Goal: Task Accomplishment & Management: Complete application form

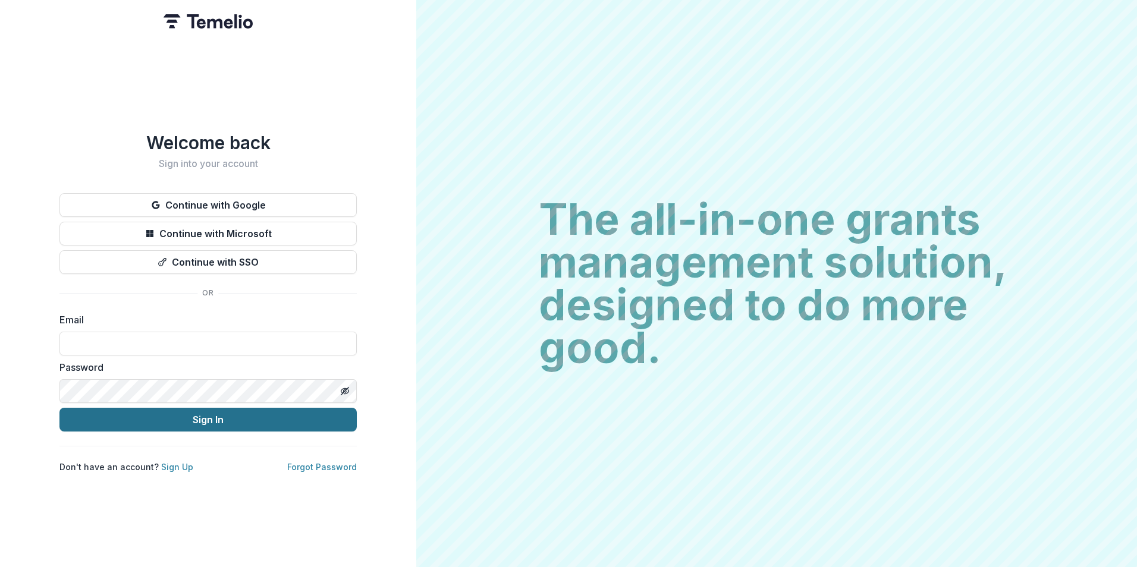
type input "**********"
click at [185, 418] on button "Sign In" at bounding box center [207, 420] width 297 height 24
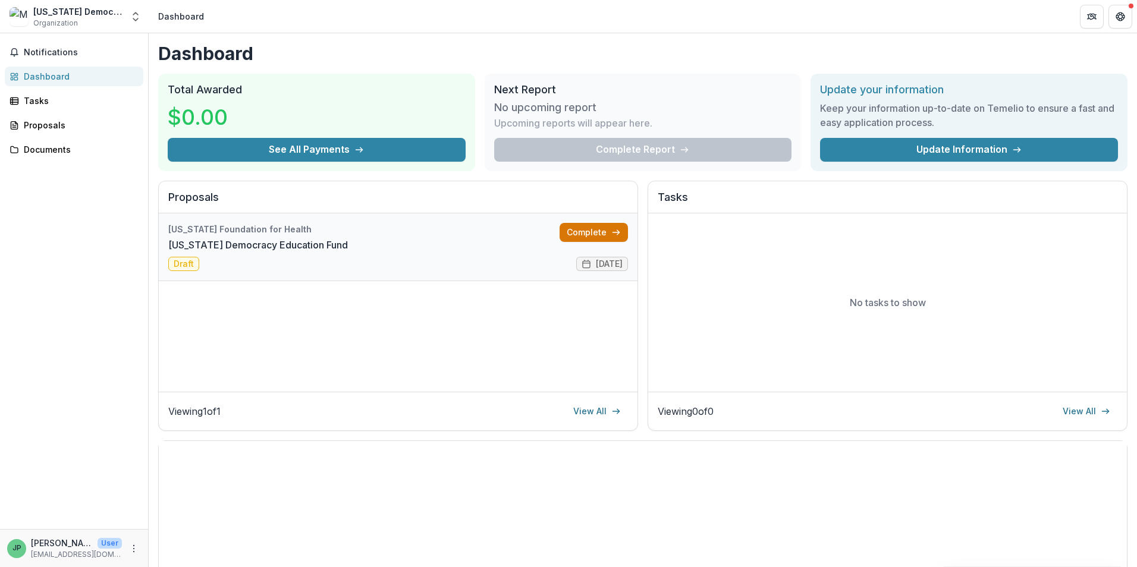
click at [582, 231] on link "Complete" at bounding box center [594, 232] width 68 height 19
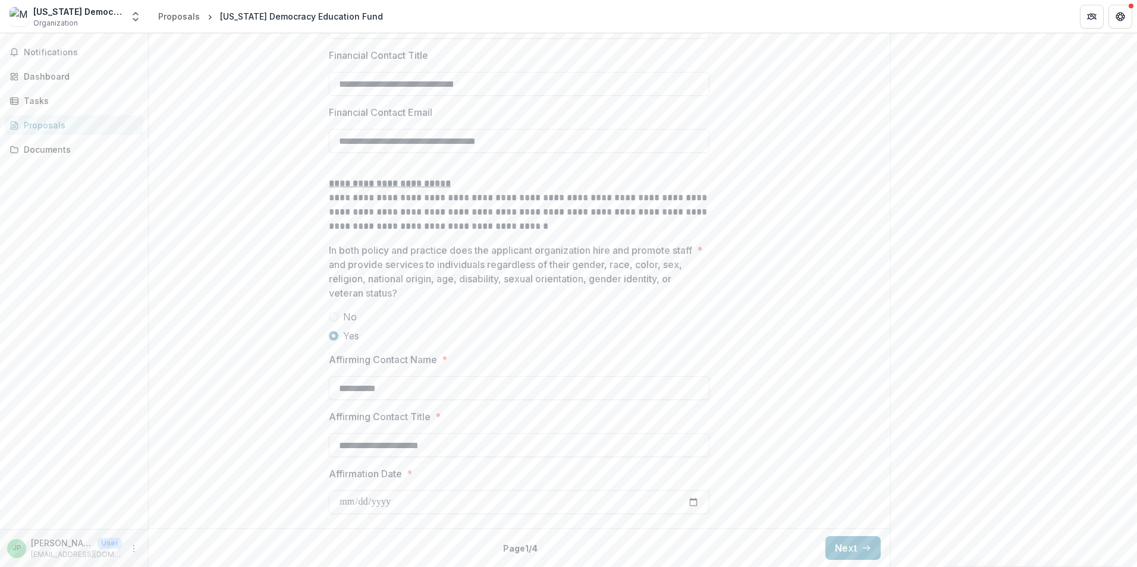
scroll to position [2322, 0]
click at [862, 544] on icon "button" at bounding box center [867, 549] width 10 height 10
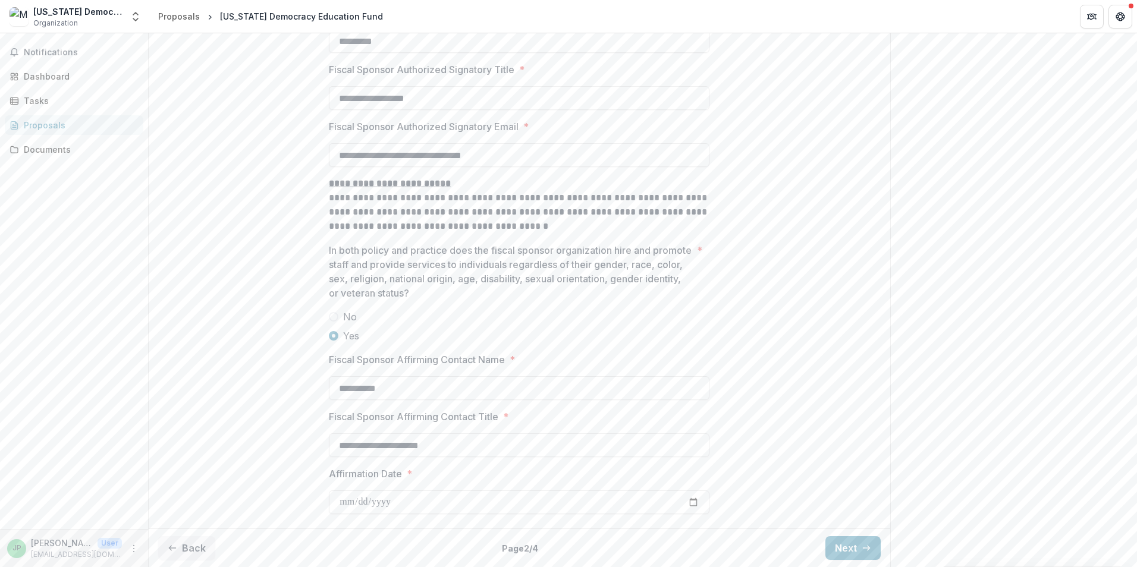
scroll to position [1449, 0]
click at [841, 537] on button "Next" at bounding box center [852, 548] width 55 height 24
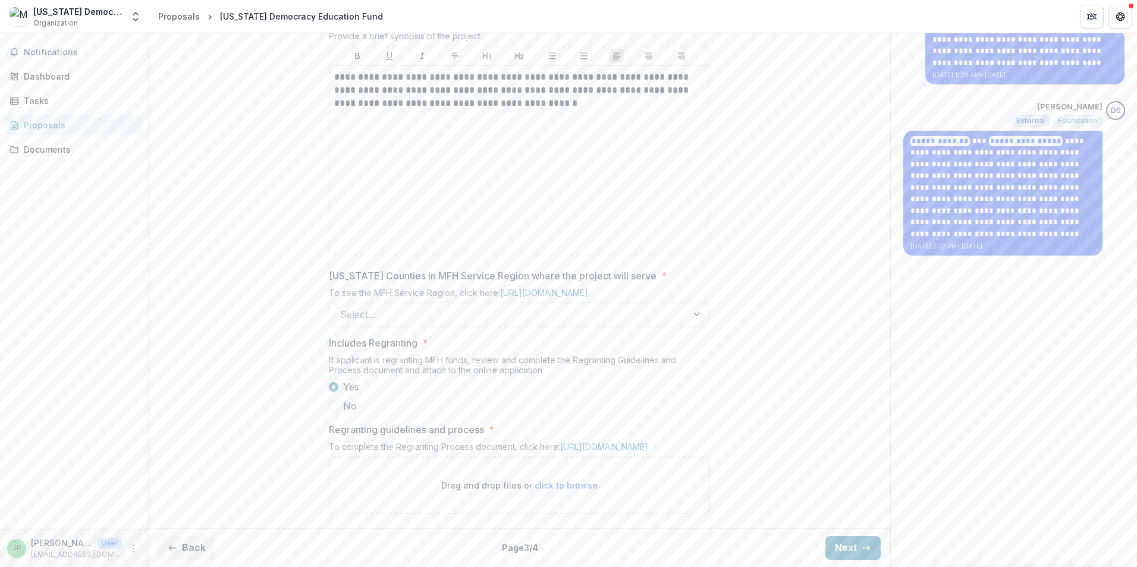
scroll to position [607, 0]
click at [843, 553] on button "Next" at bounding box center [852, 548] width 55 height 24
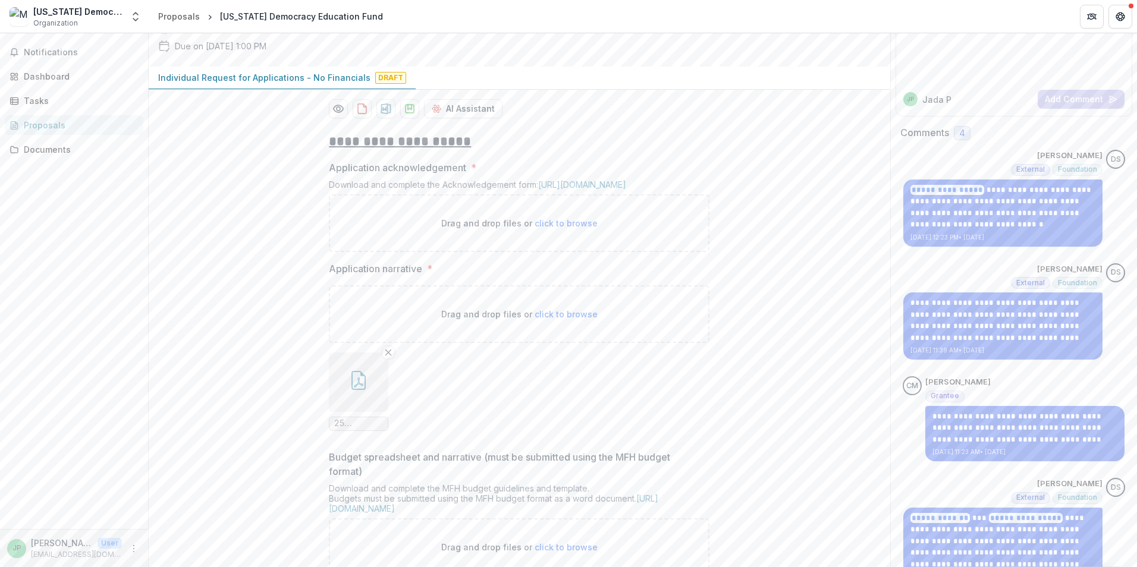
scroll to position [190, 0]
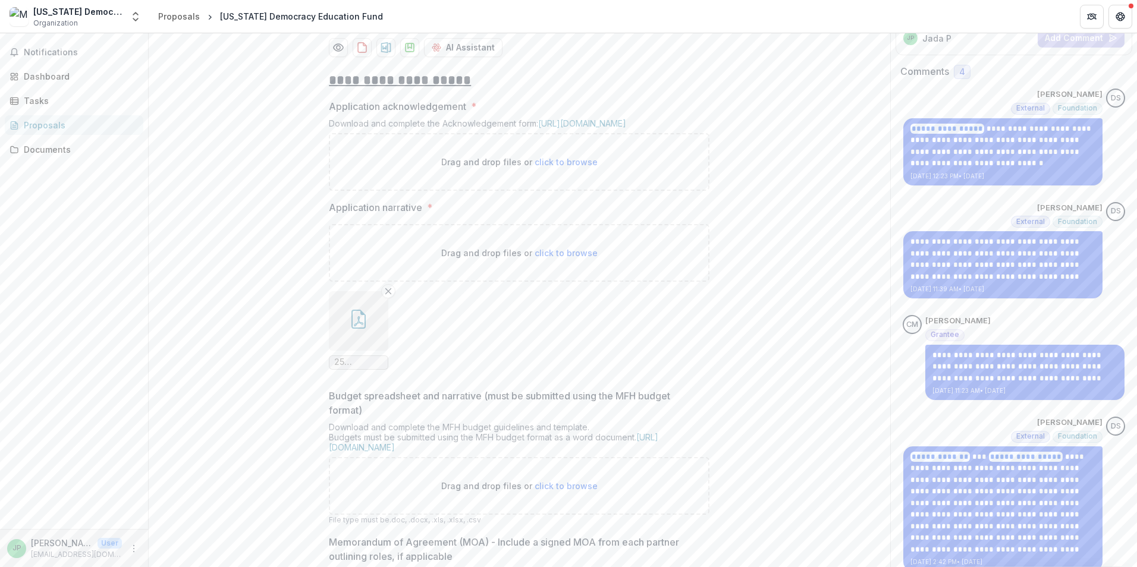
click at [373, 351] on button "button" at bounding box center [358, 320] width 59 height 59
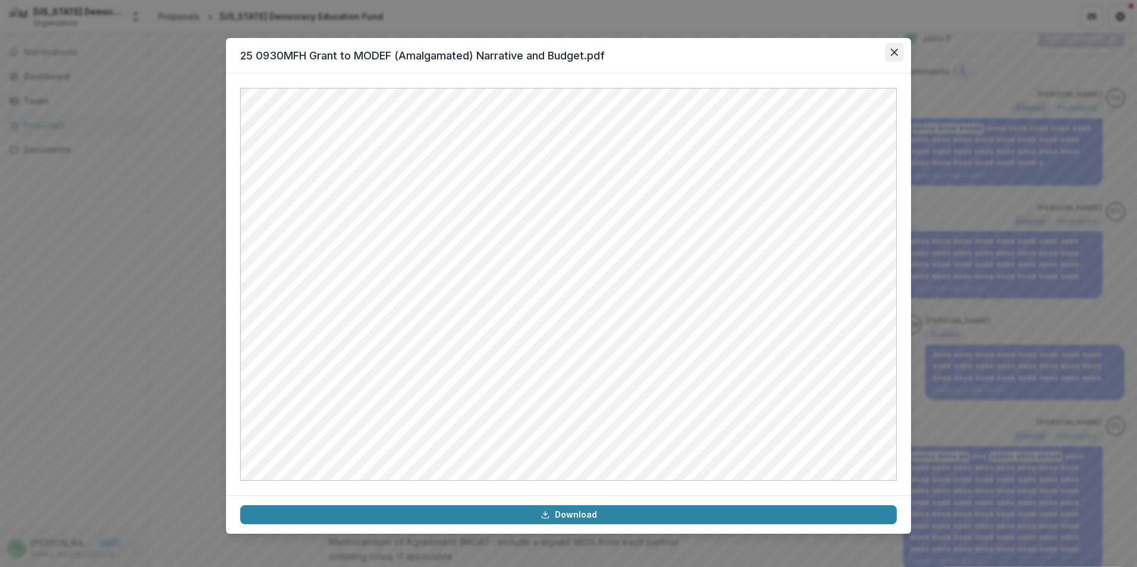
click at [897, 49] on icon "Close" at bounding box center [894, 52] width 7 height 7
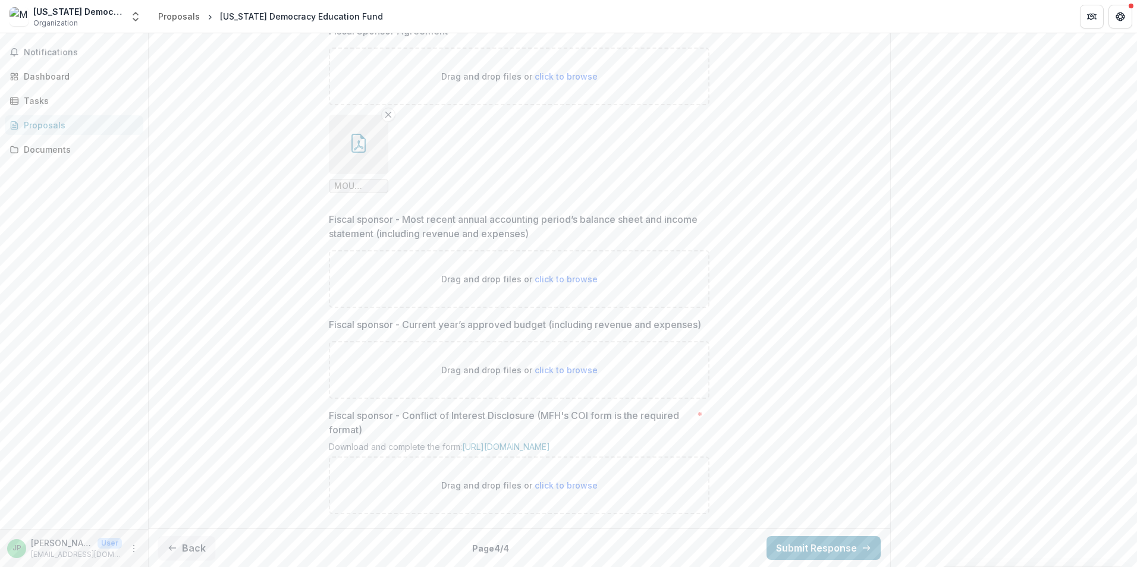
scroll to position [1532, 0]
click at [177, 545] on button "Back" at bounding box center [186, 548] width 57 height 24
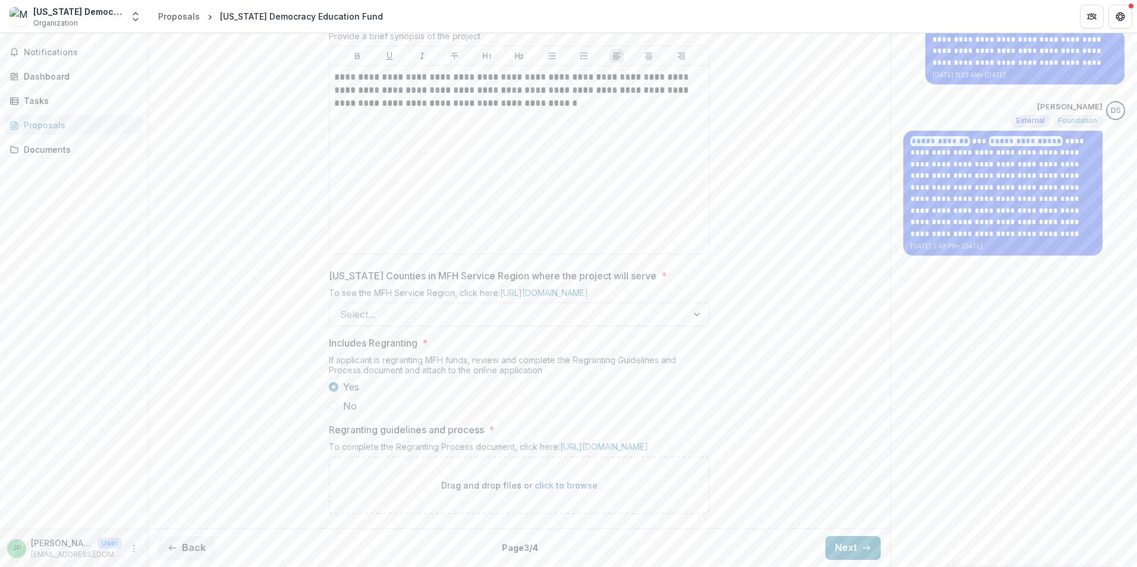
scroll to position [607, 0]
click at [484, 306] on div at bounding box center [508, 314] width 337 height 17
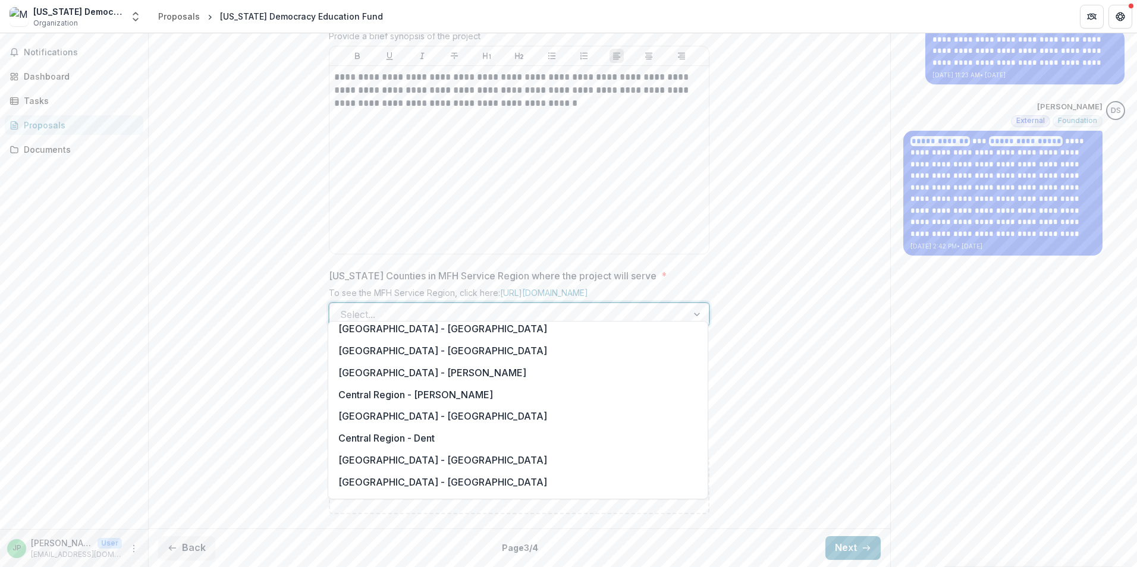
scroll to position [0, 0]
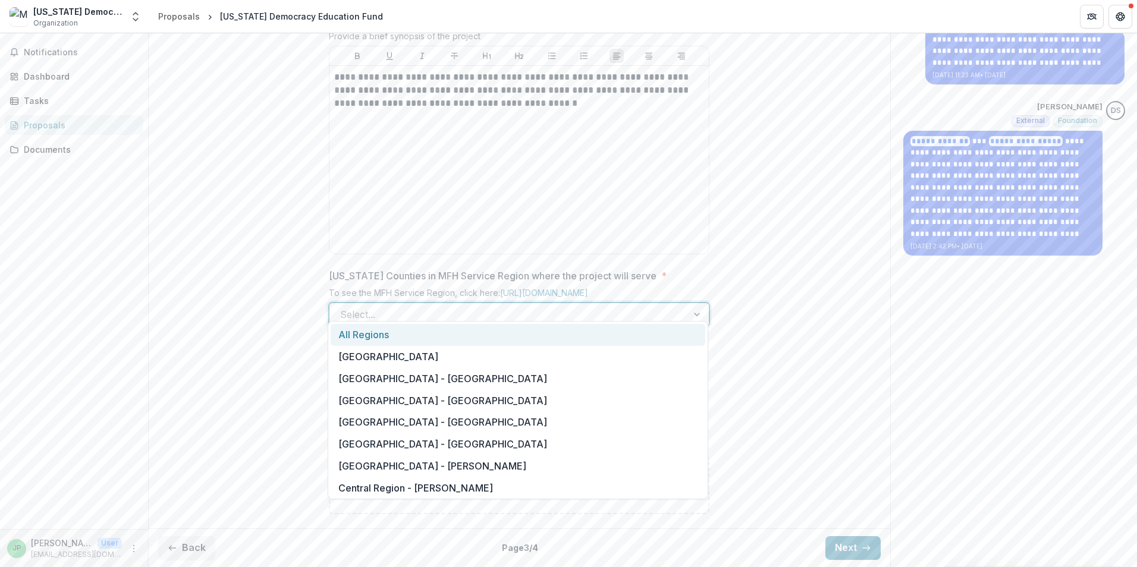
click at [457, 341] on div "All Regions" at bounding box center [518, 335] width 375 height 22
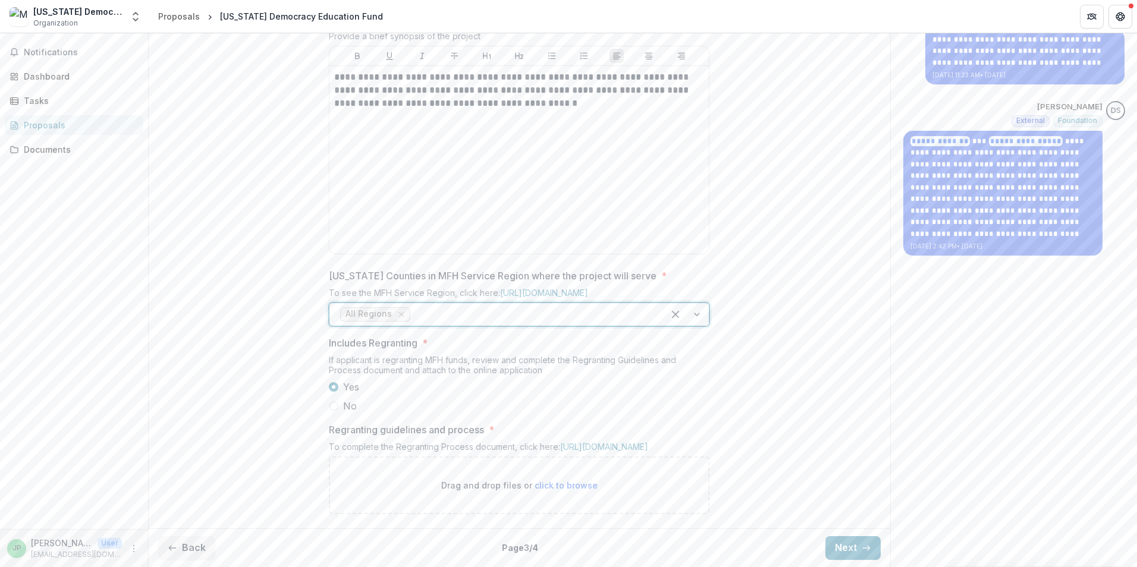
click at [256, 344] on div "**********" at bounding box center [520, 135] width 742 height 778
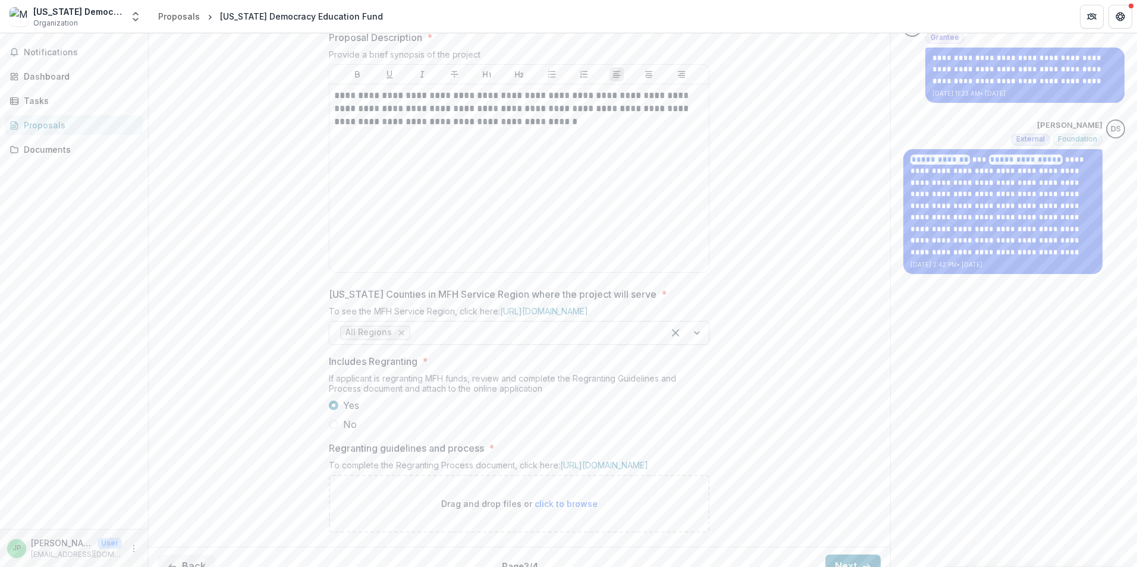
click at [397, 338] on icon "Remove All Regions" at bounding box center [402, 333] width 10 height 10
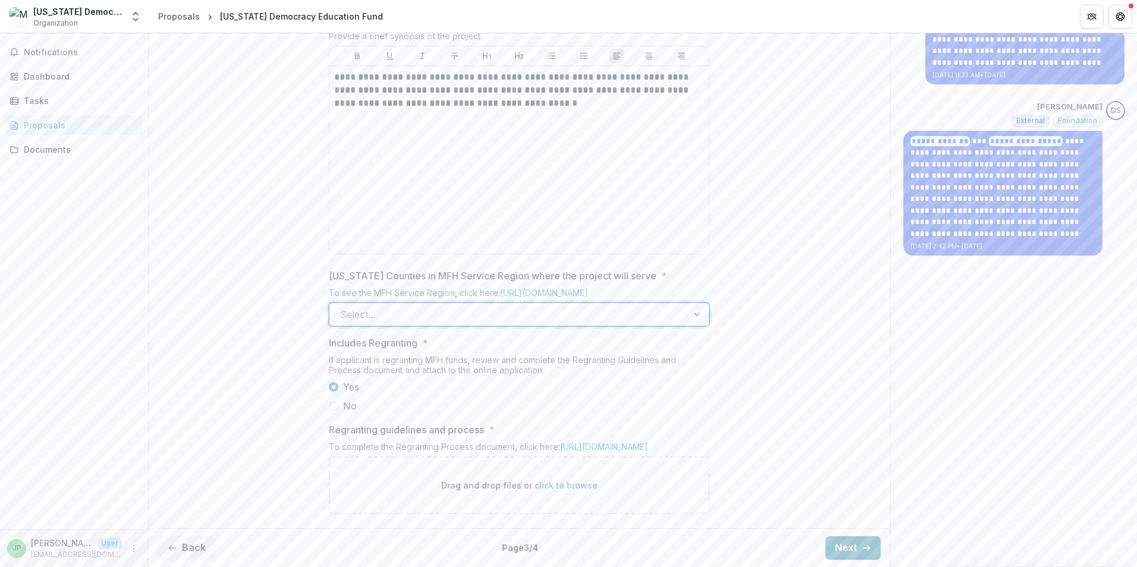
scroll to position [607, 0]
click at [411, 306] on div at bounding box center [508, 314] width 337 height 17
click at [560, 449] on link "[URL][DOMAIN_NAME]" at bounding box center [604, 447] width 88 height 10
